Goal: Task Accomplishment & Management: Manage account settings

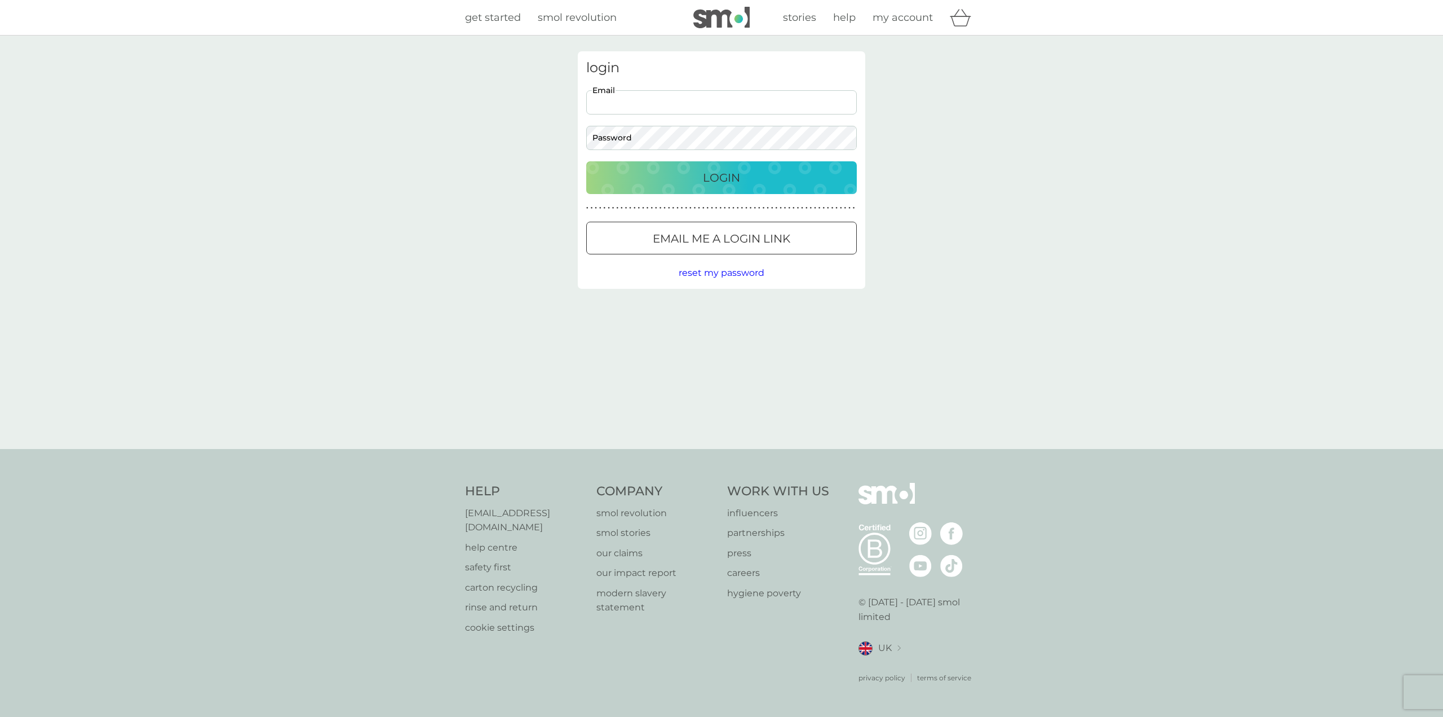
click at [679, 98] on input "Email" at bounding box center [721, 102] width 271 height 24
type input "[PERSON_NAME][EMAIL_ADDRESS][PERSON_NAME][DOMAIN_NAME]"
click at [586, 161] on button "Login" at bounding box center [721, 177] width 271 height 33
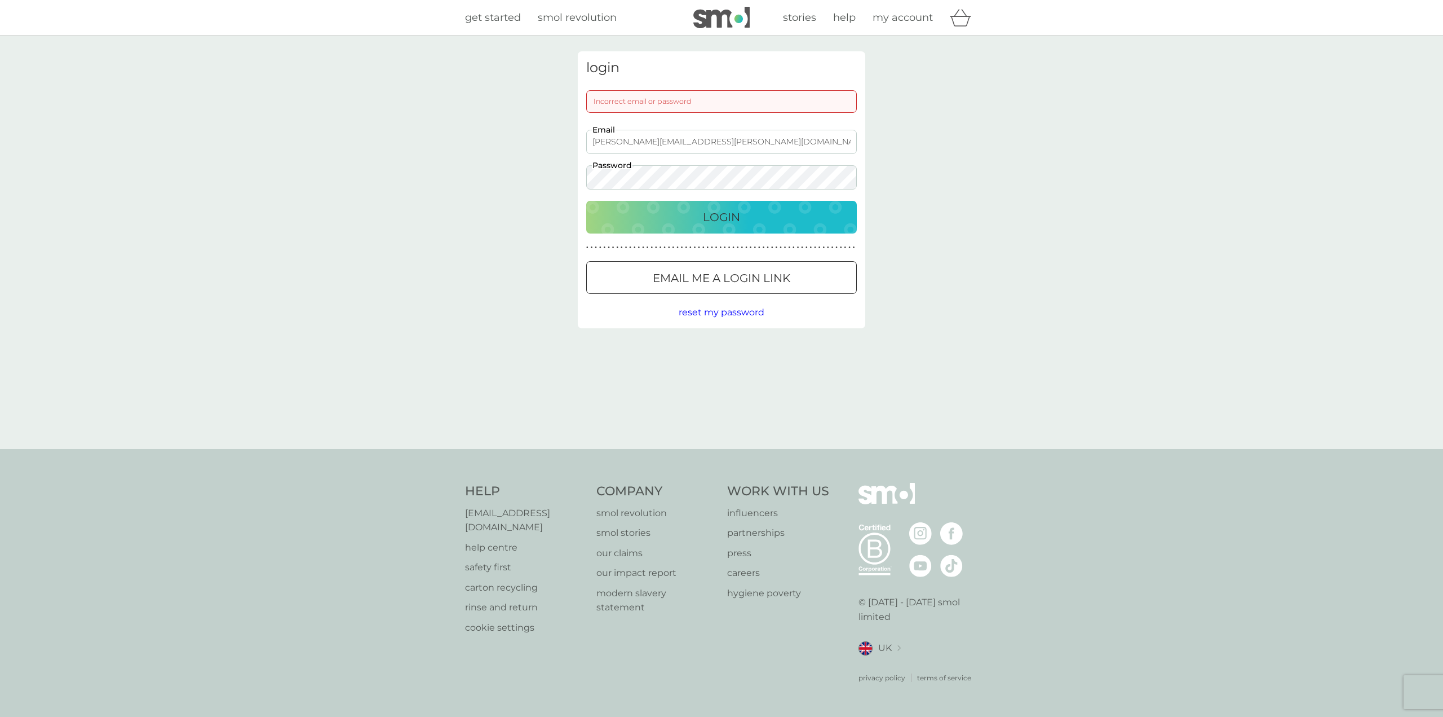
click at [586, 201] on button "Login" at bounding box center [721, 217] width 271 height 33
click at [508, 181] on div "login Incorrect email or password [PERSON_NAME][EMAIL_ADDRESS][PERSON_NAME][DOM…" at bounding box center [721, 242] width 1443 height 413
click at [586, 201] on button "Login" at bounding box center [721, 217] width 271 height 33
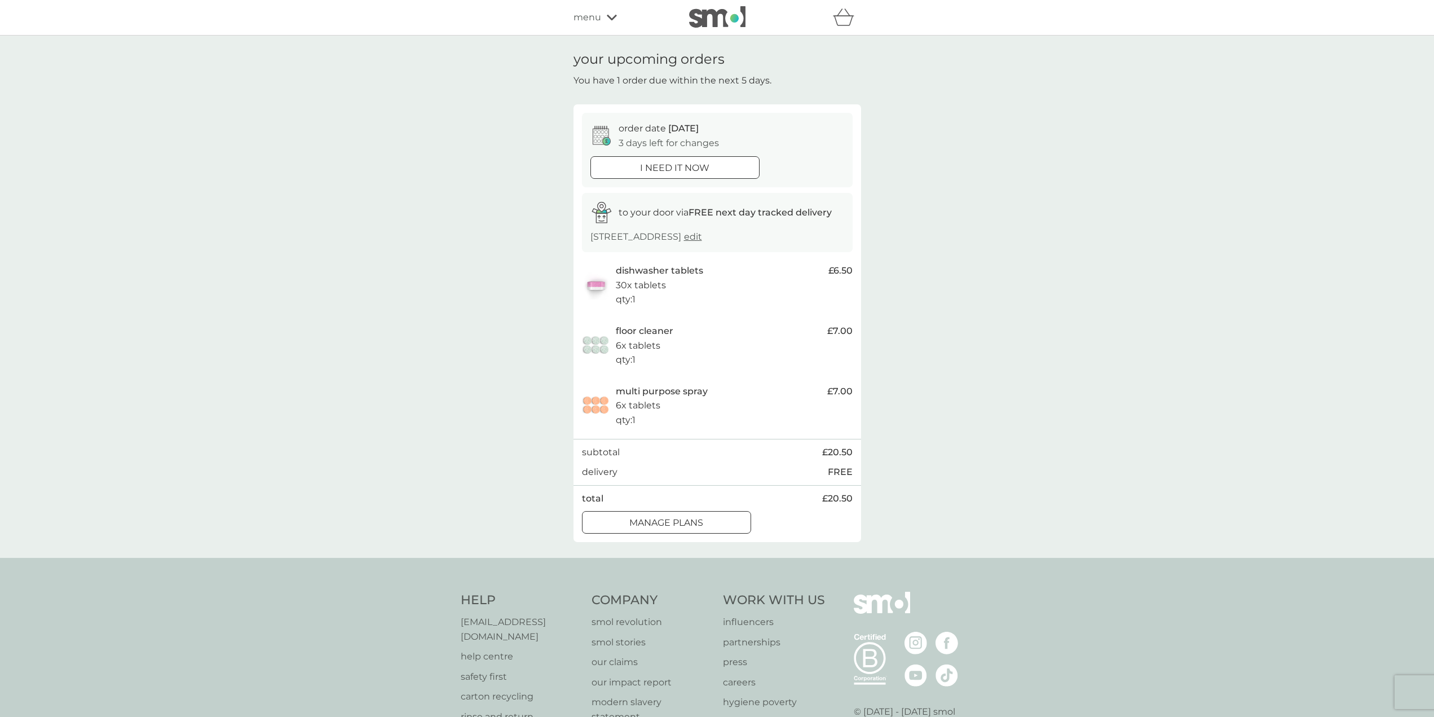
click at [626, 307] on p "qty : 1" at bounding box center [626, 299] width 20 height 15
click at [690, 530] on p "manage plans" at bounding box center [666, 522] width 74 height 15
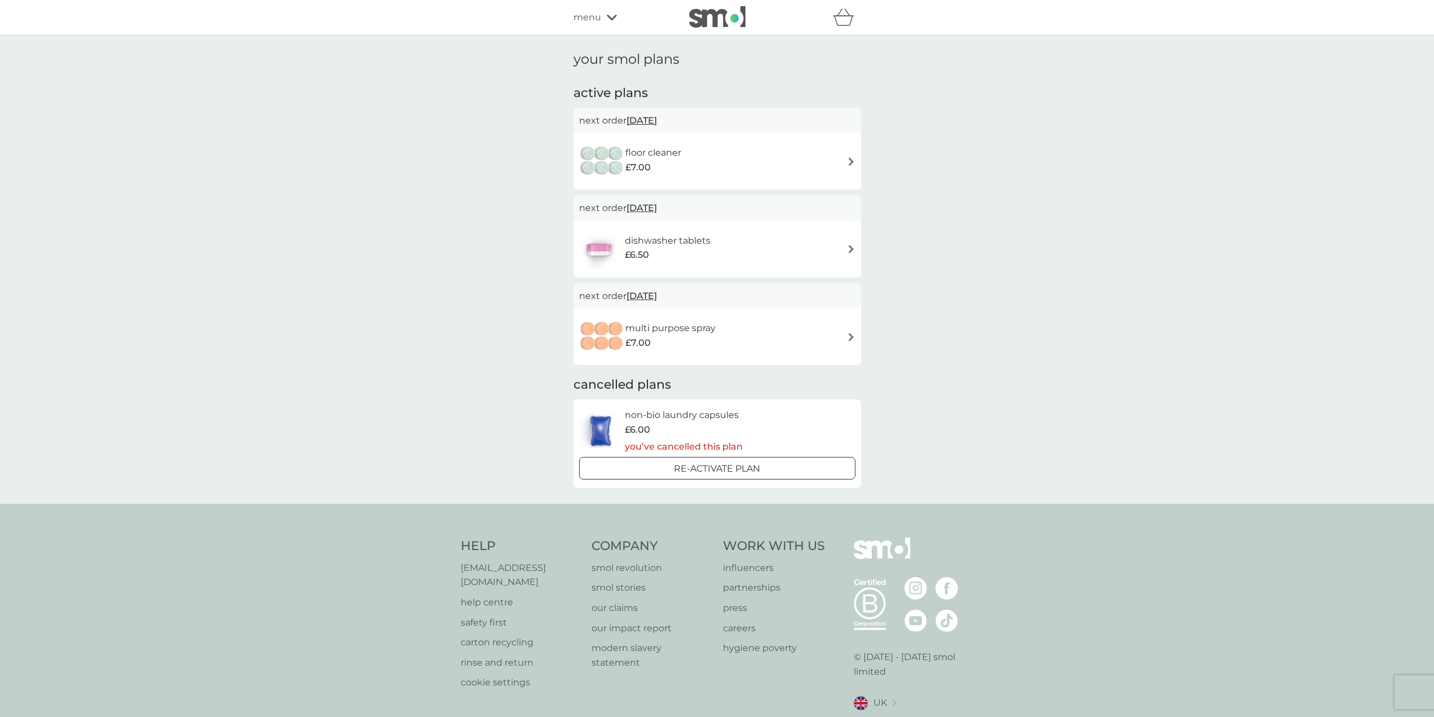
click at [850, 252] on img at bounding box center [851, 249] width 8 height 8
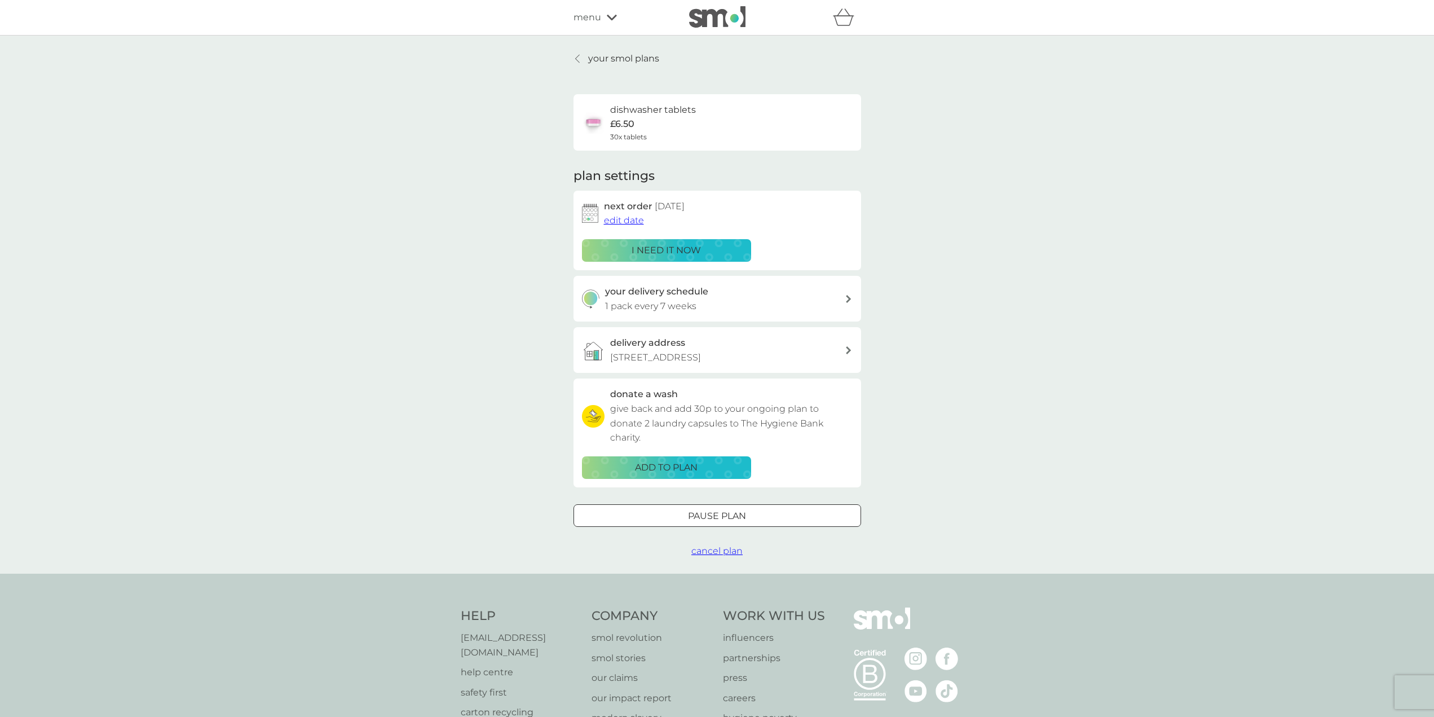
click at [718, 549] on span "cancel plan" at bounding box center [716, 550] width 51 height 11
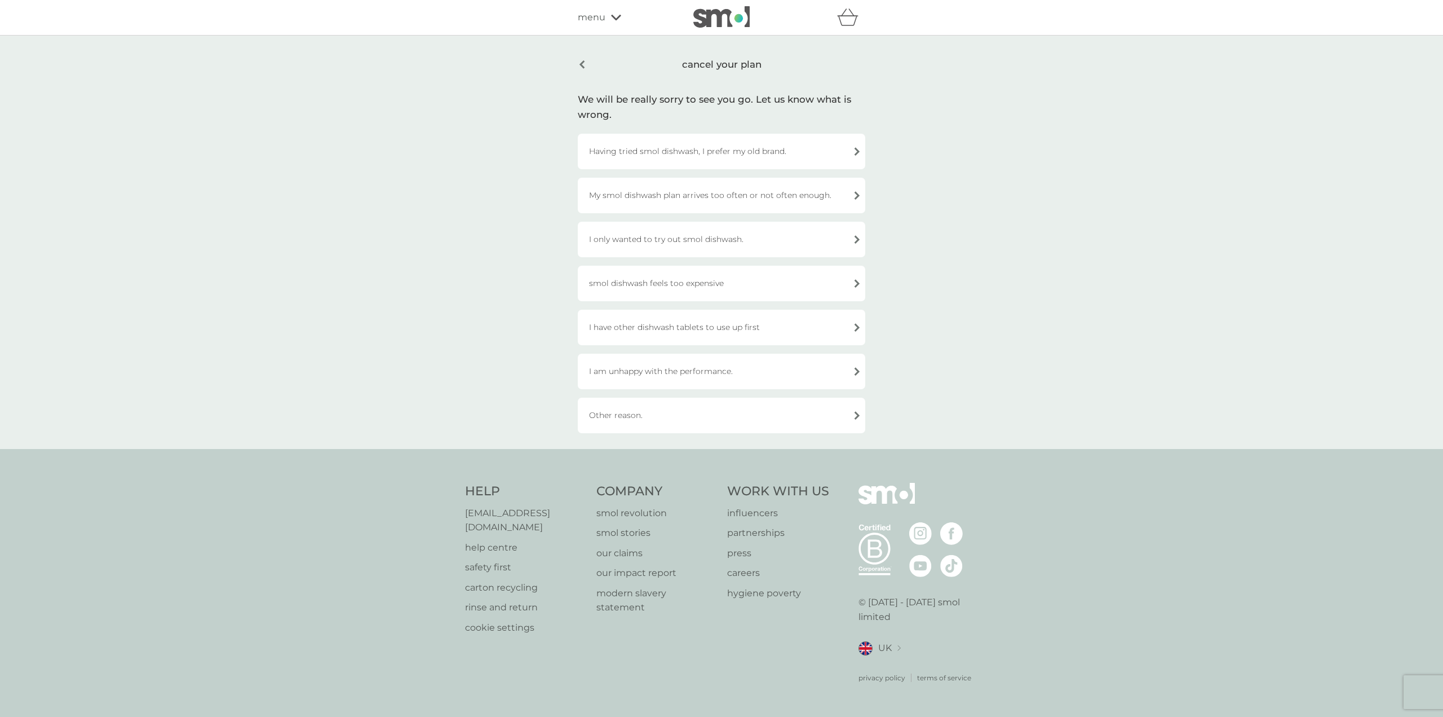
click at [774, 331] on div "I have other dishwash tablets to use up first" at bounding box center [722, 328] width 288 height 36
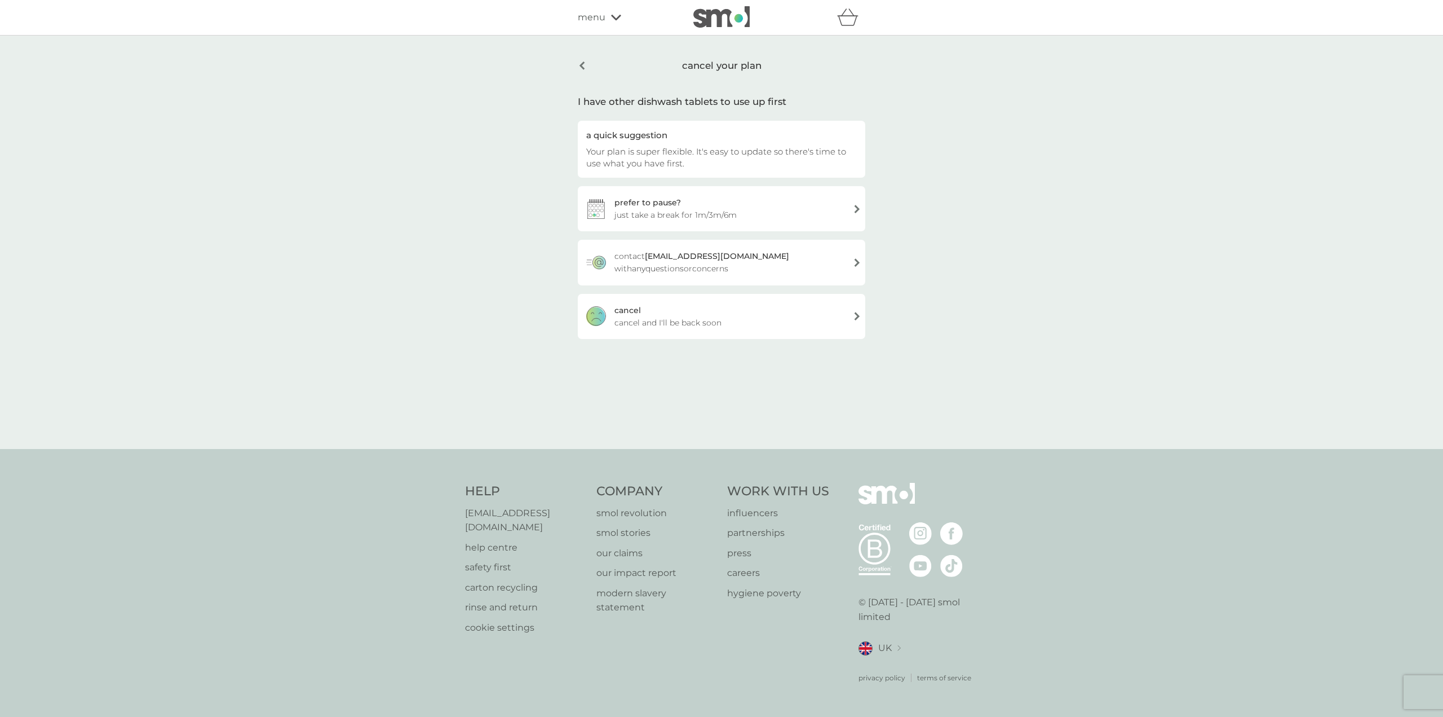
click at [779, 324] on div "cancel cancel and I'll be back soon" at bounding box center [722, 316] width 288 height 45
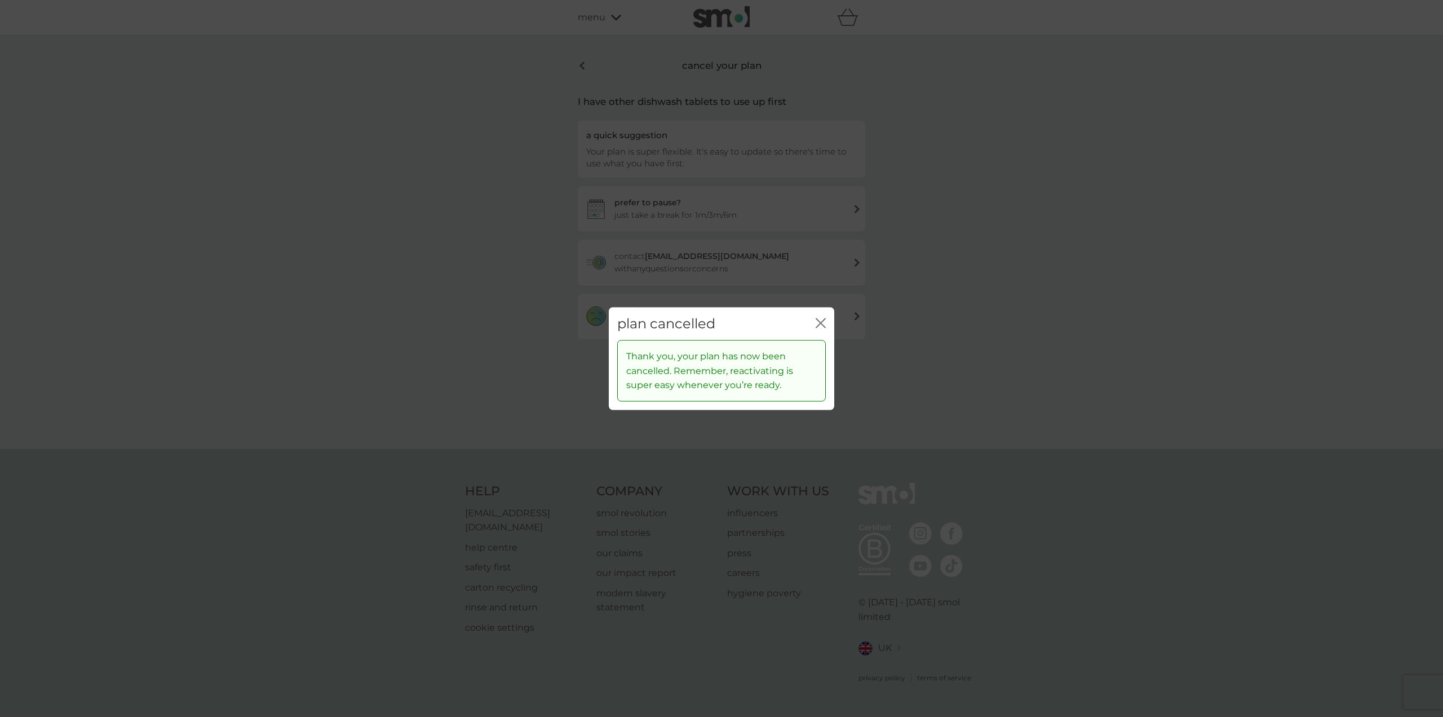
click at [823, 324] on icon "close" at bounding box center [823, 322] width 5 height 9
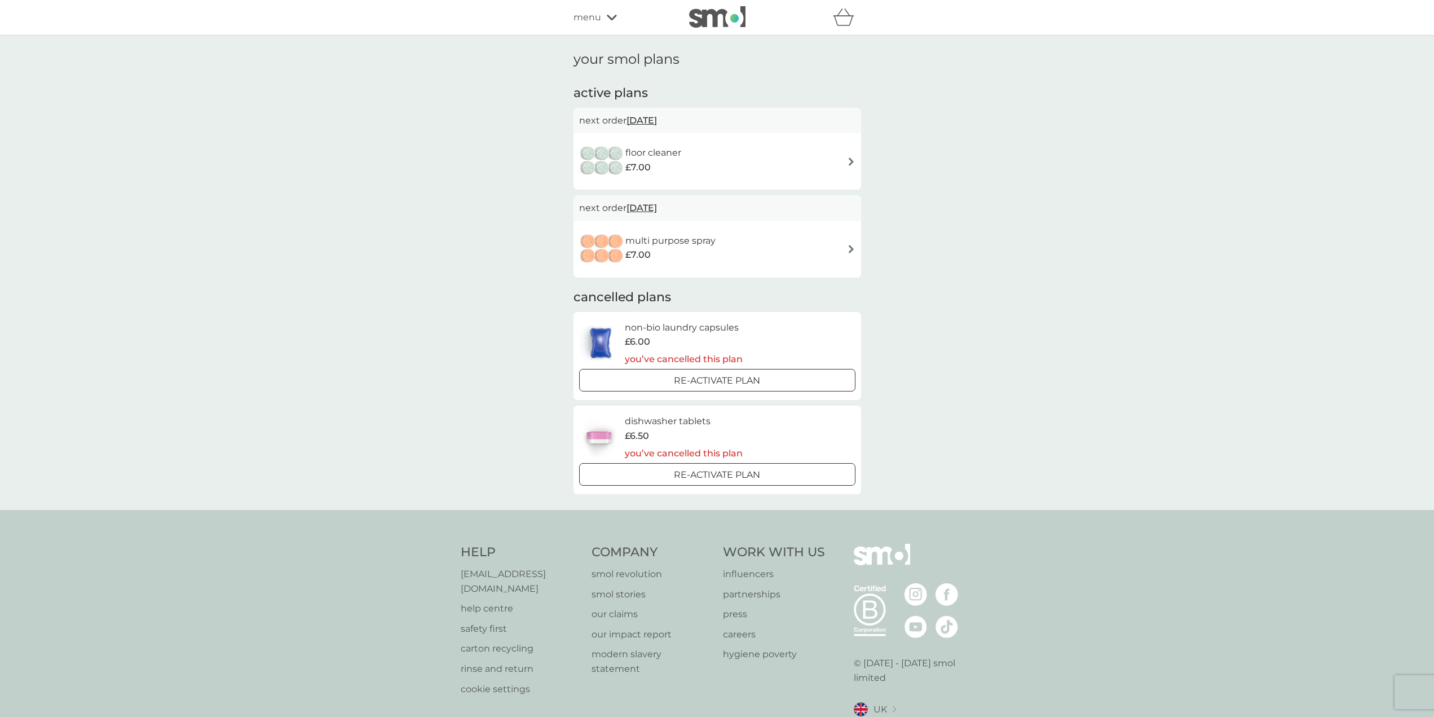
click at [849, 256] on div "multi purpose spray £7.00" at bounding box center [717, 248] width 276 height 39
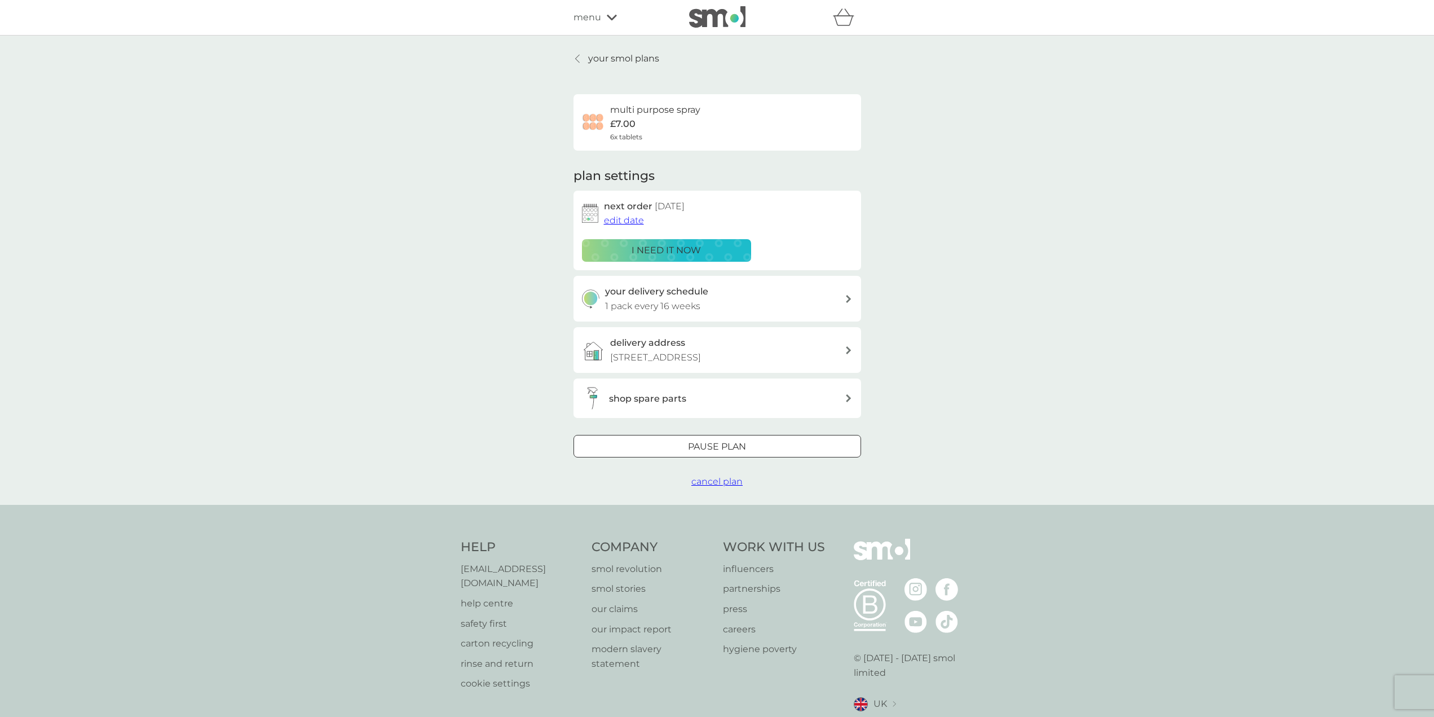
click at [718, 441] on div at bounding box center [717, 447] width 41 height 12
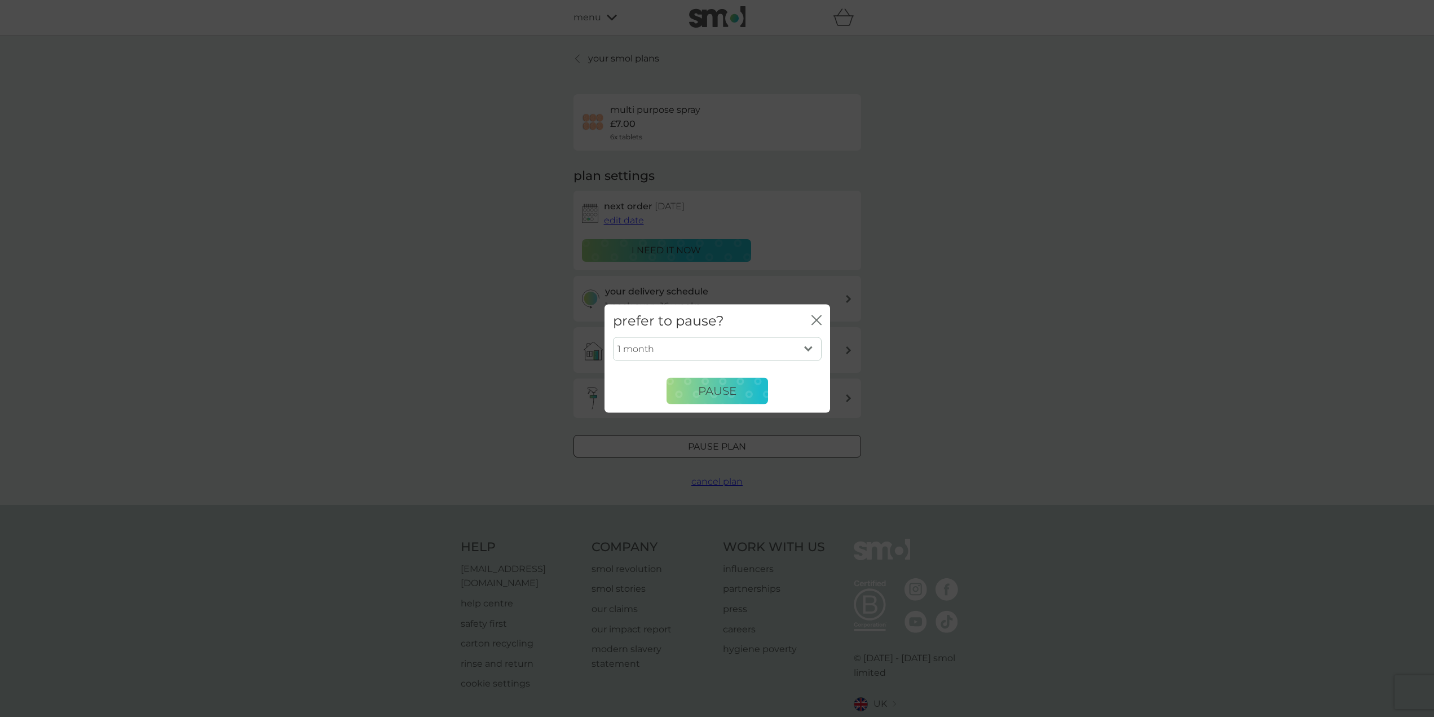
click at [724, 341] on select "1 month 2 months 3 months 4 months 5 months 6 months" at bounding box center [717, 349] width 209 height 24
select select "3"
click at [613, 337] on select "1 month 2 months 3 months 4 months 5 months 6 months" at bounding box center [717, 349] width 209 height 24
click at [684, 394] on button "Pause" at bounding box center [716, 390] width 101 height 27
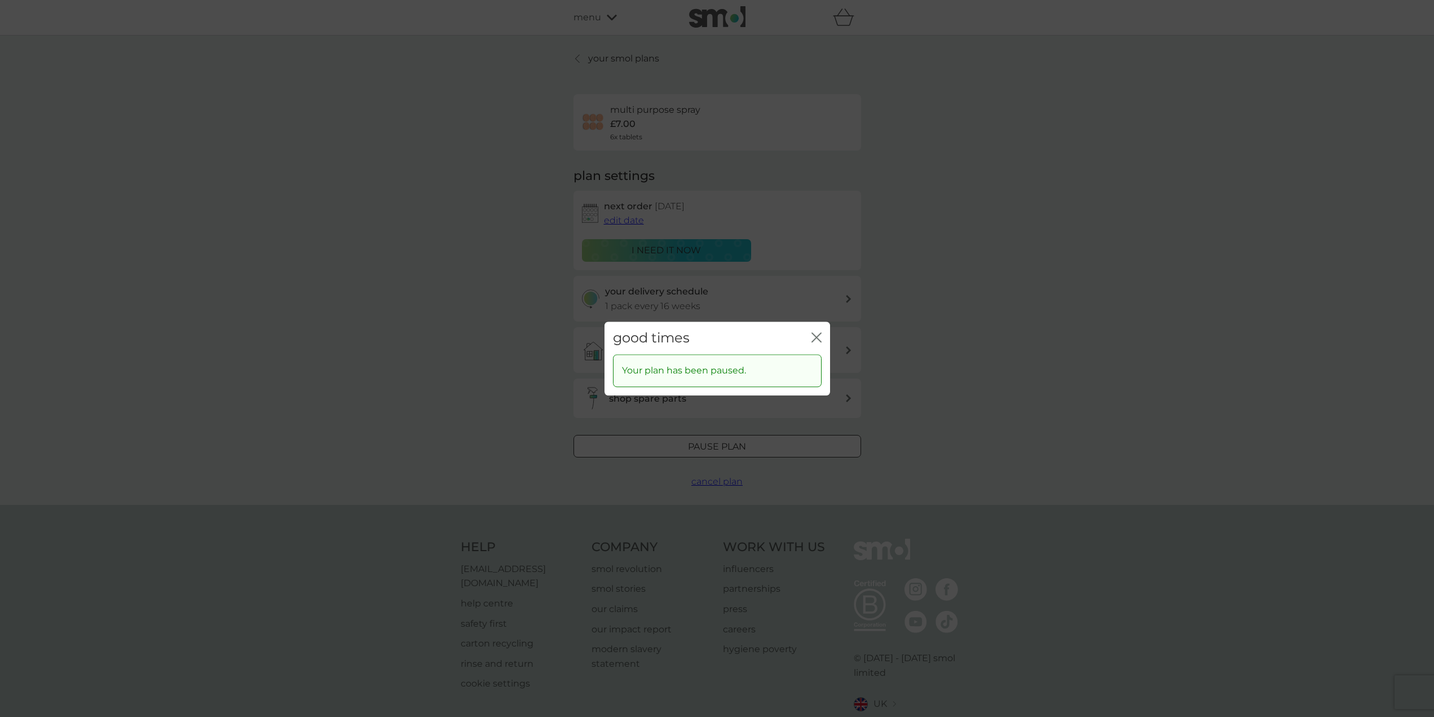
click at [812, 341] on icon "close" at bounding box center [814, 337] width 5 height 9
